Goal: Navigation & Orientation: Find specific page/section

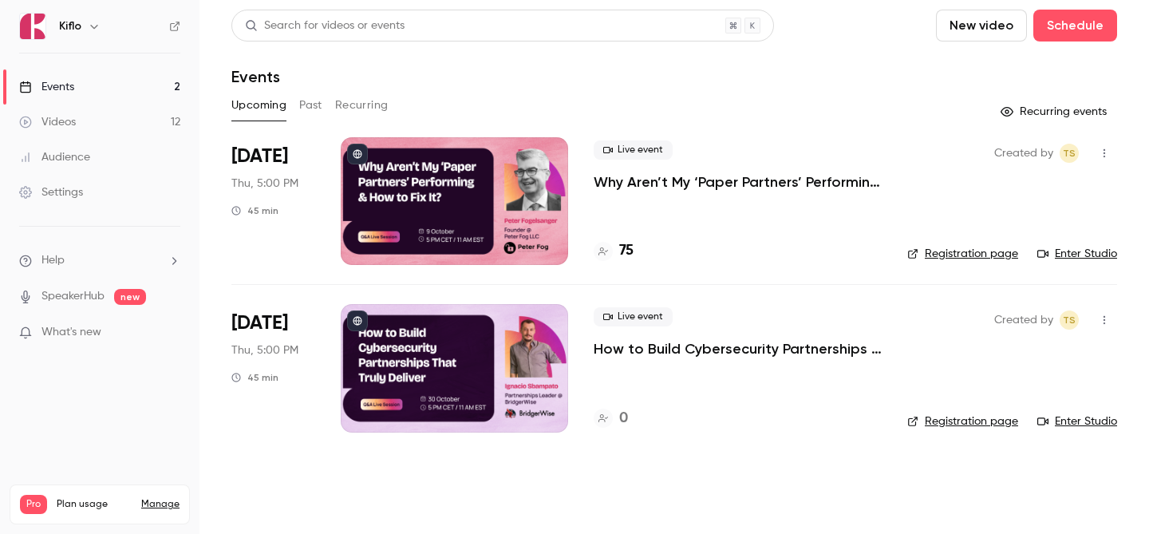
click at [106, 69] on link "Events 2" at bounding box center [99, 86] width 199 height 35
click at [120, 111] on link "Videos 12" at bounding box center [99, 122] width 199 height 35
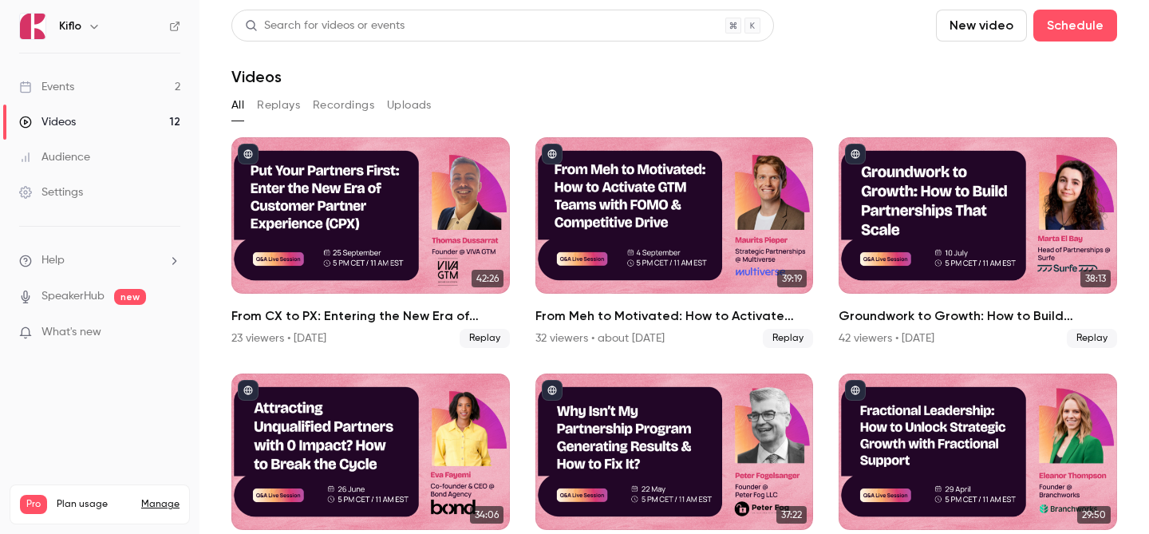
click at [105, 83] on link "Events 2" at bounding box center [99, 86] width 199 height 35
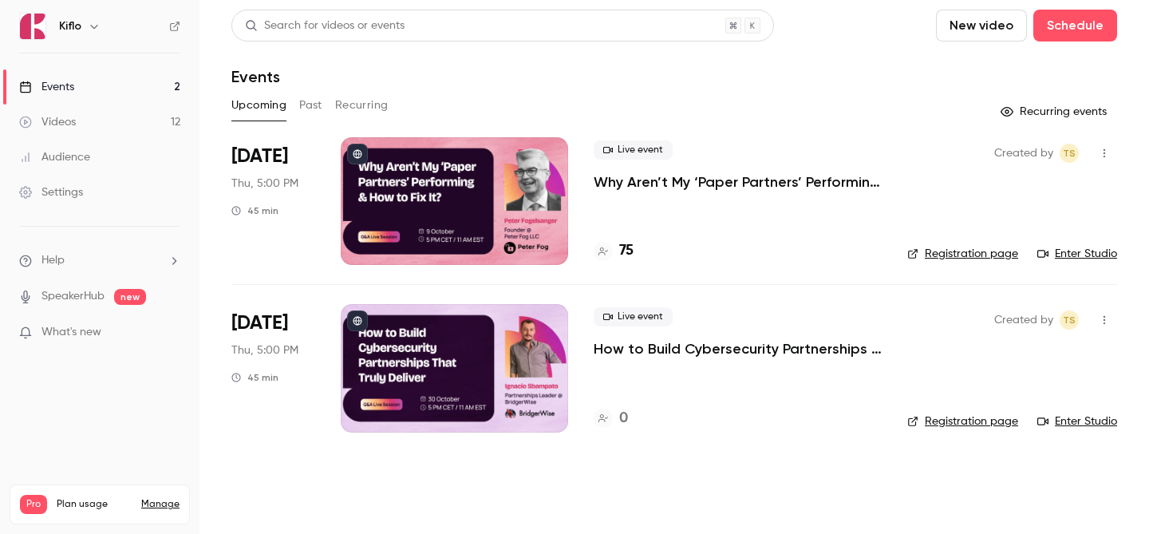
click at [149, 96] on link "Events 2" at bounding box center [99, 86] width 199 height 35
click at [139, 107] on link "Videos 12" at bounding box center [99, 122] width 199 height 35
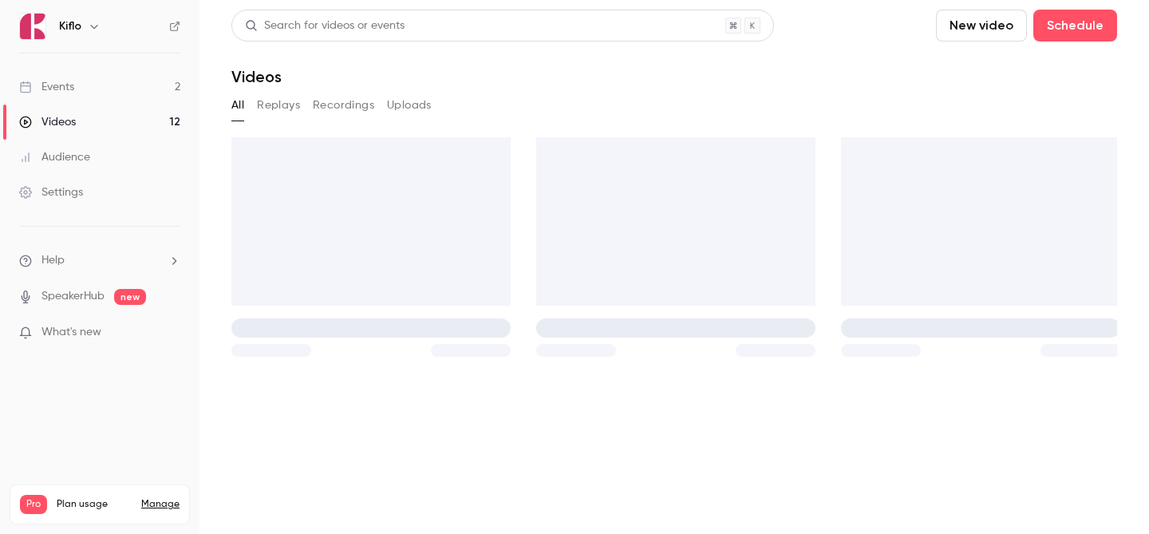
click at [139, 97] on link "Events 2" at bounding box center [99, 86] width 199 height 35
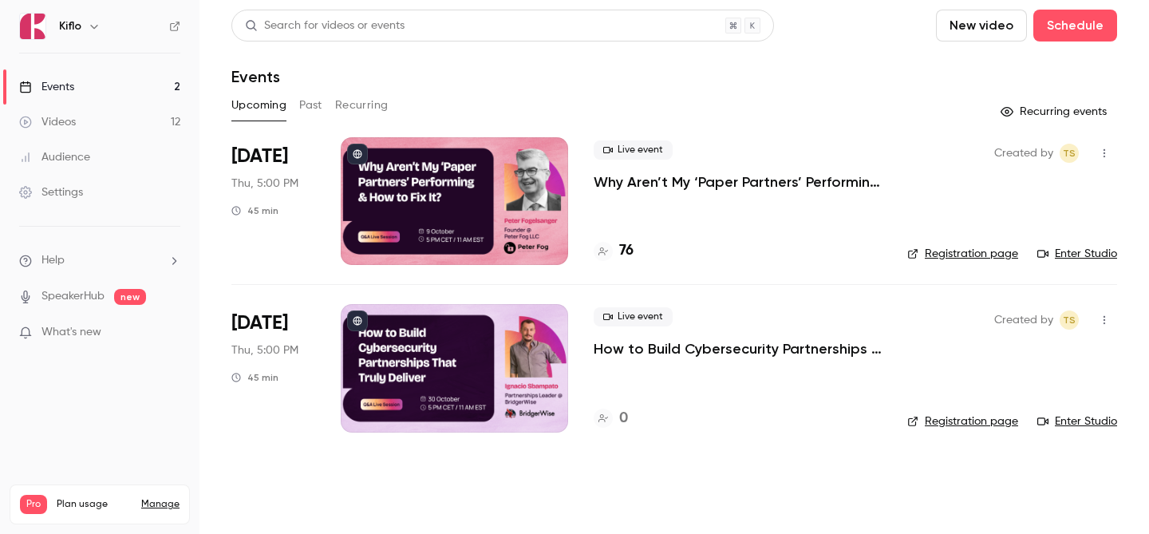
click at [611, 243] on div "76" at bounding box center [614, 251] width 40 height 22
